Goal: Information Seeking & Learning: Learn about a topic

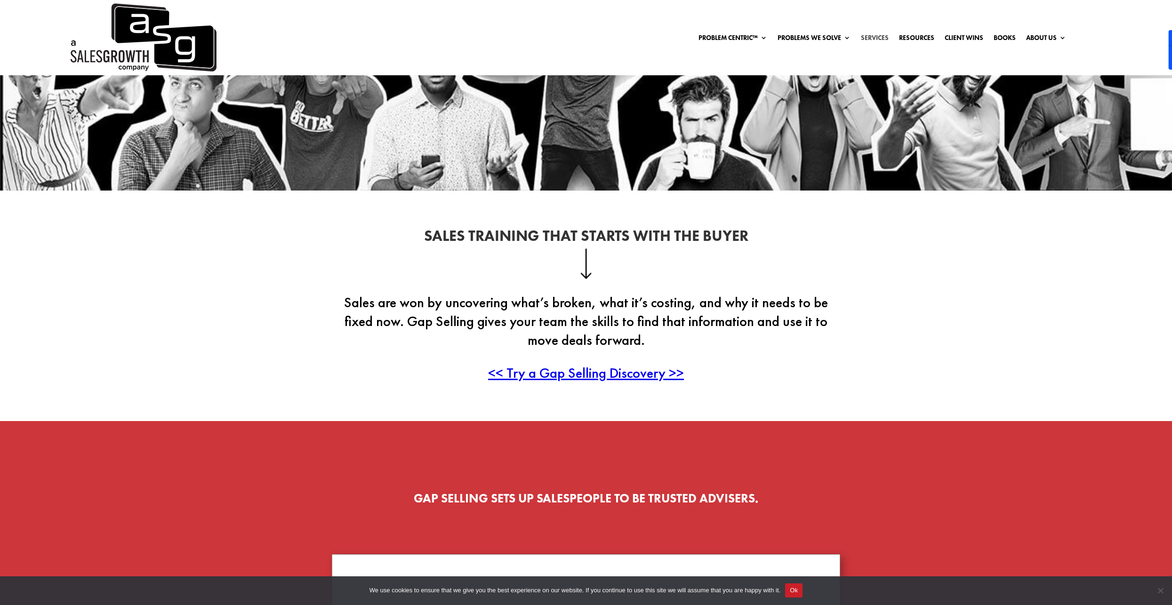
click at [872, 42] on link "Services" at bounding box center [875, 39] width 28 height 10
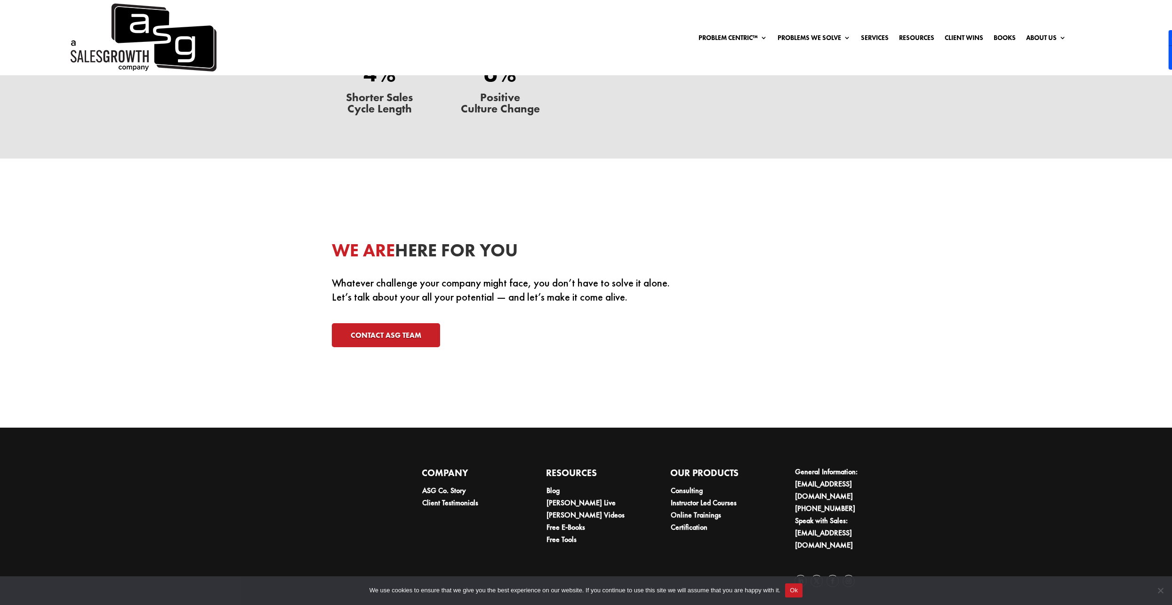
scroll to position [2830, 0]
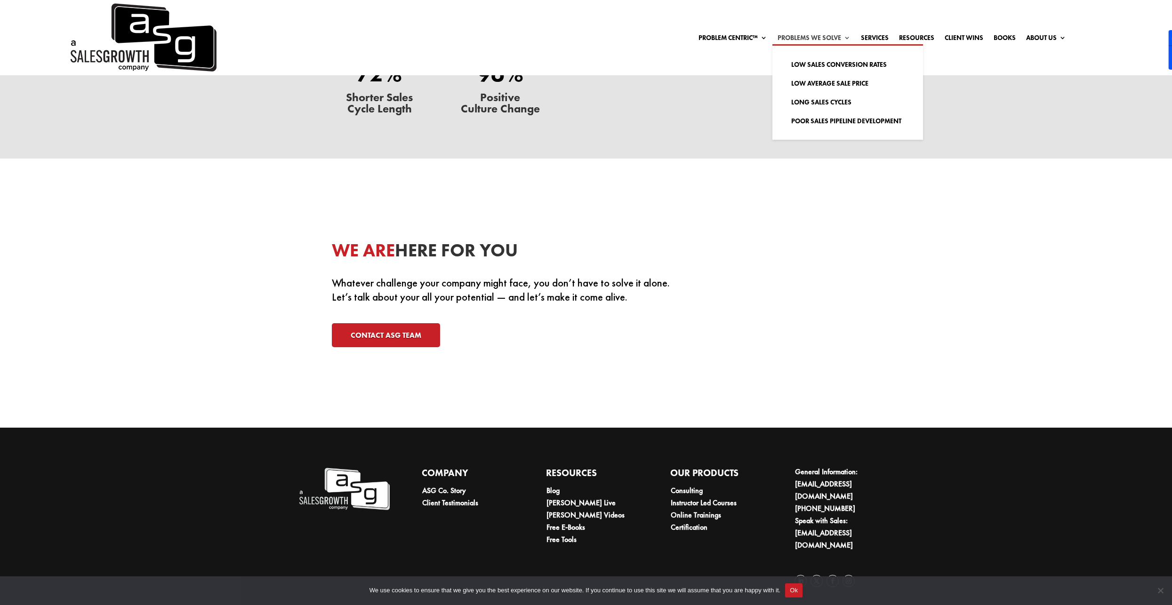
click at [784, 40] on link "Problems We Solve" at bounding box center [814, 39] width 73 height 10
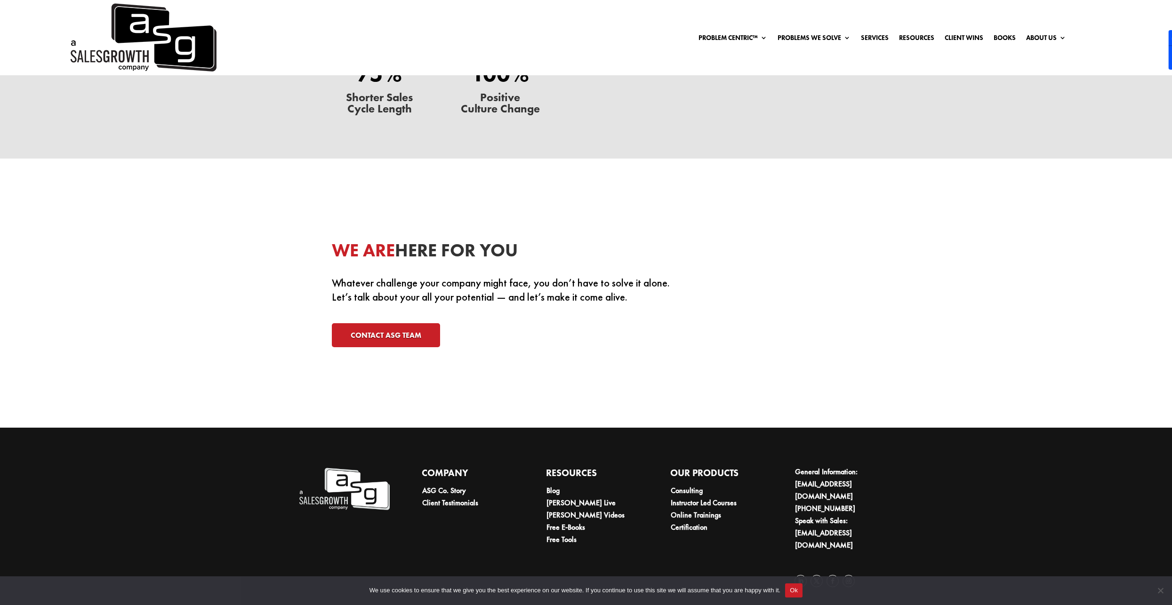
click at [822, 32] on ul "Problem Centric™ Problem Centric™ OS Problem Identification Chart Sales Trainin…" at bounding box center [882, 38] width 378 height 14
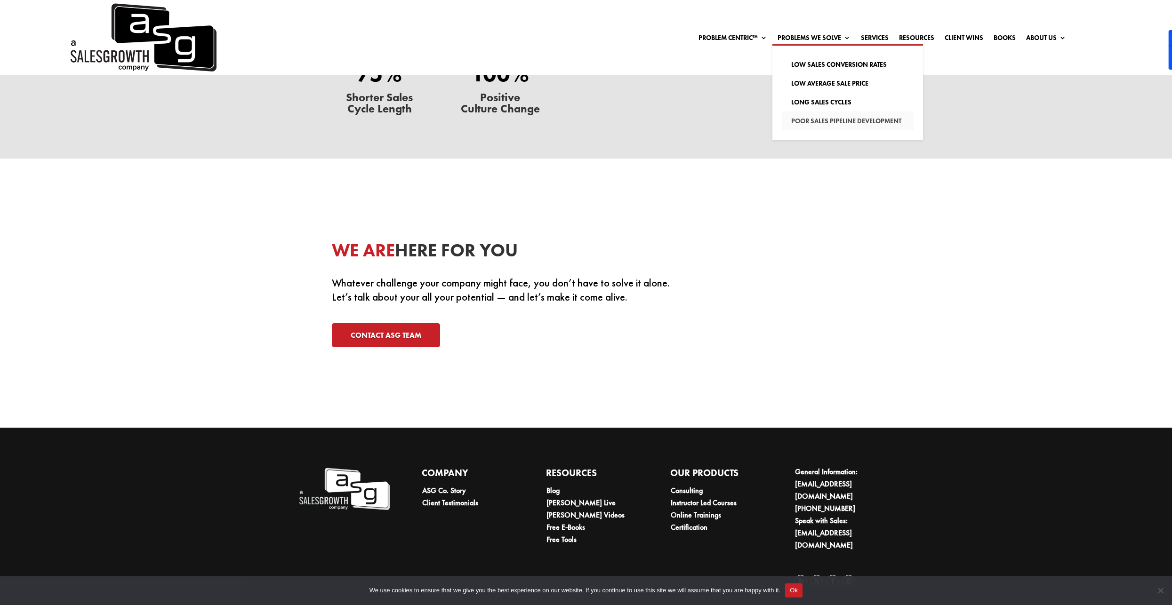
click at [837, 121] on link "Poor Sales Pipeline Development" at bounding box center [848, 121] width 132 height 19
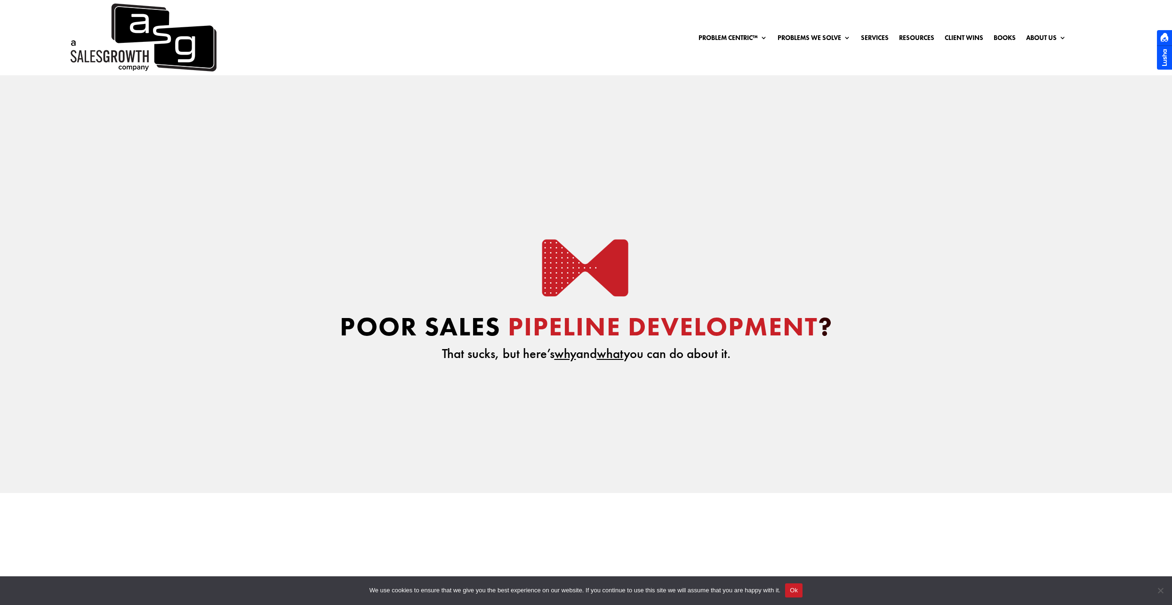
drag, startPoint x: 634, startPoint y: 183, endPoint x: 636, endPoint y: 191, distance: 8.7
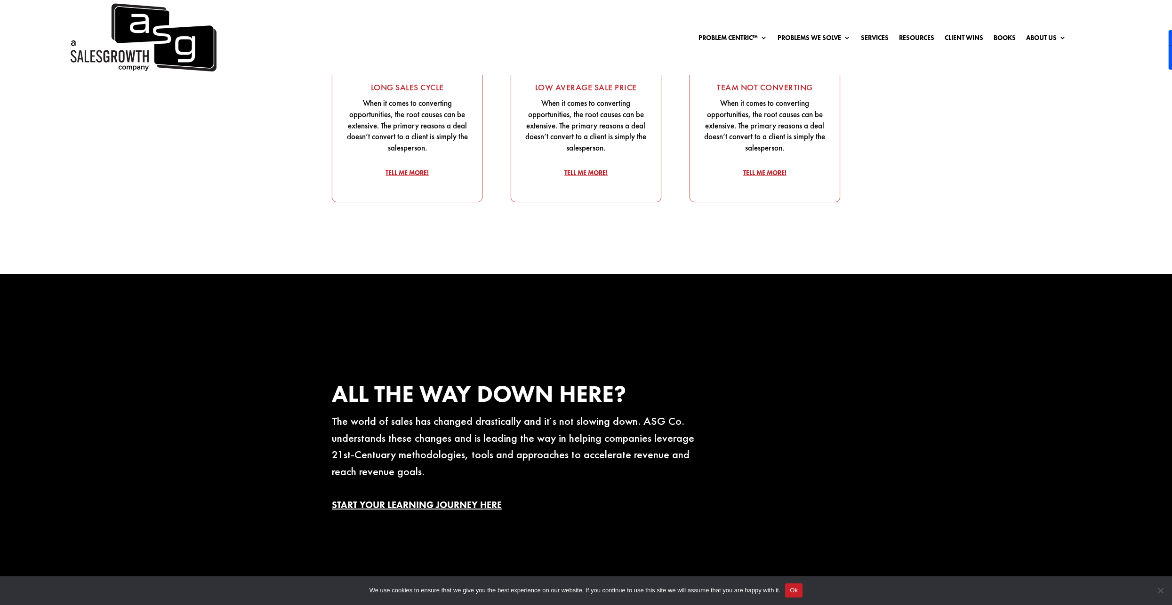
scroll to position [1697, 0]
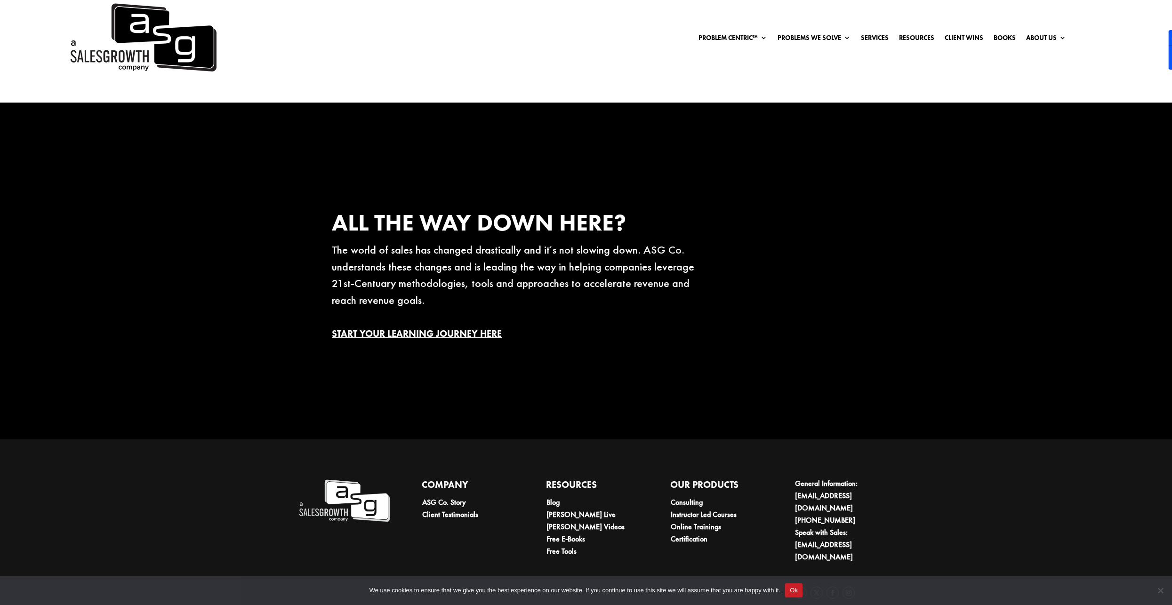
click at [138, 362] on div "All The Way Down Here? The world of sales has changed drastically and it ́s not…" at bounding box center [586, 271] width 1172 height 337
